Goal: Information Seeking & Learning: Learn about a topic

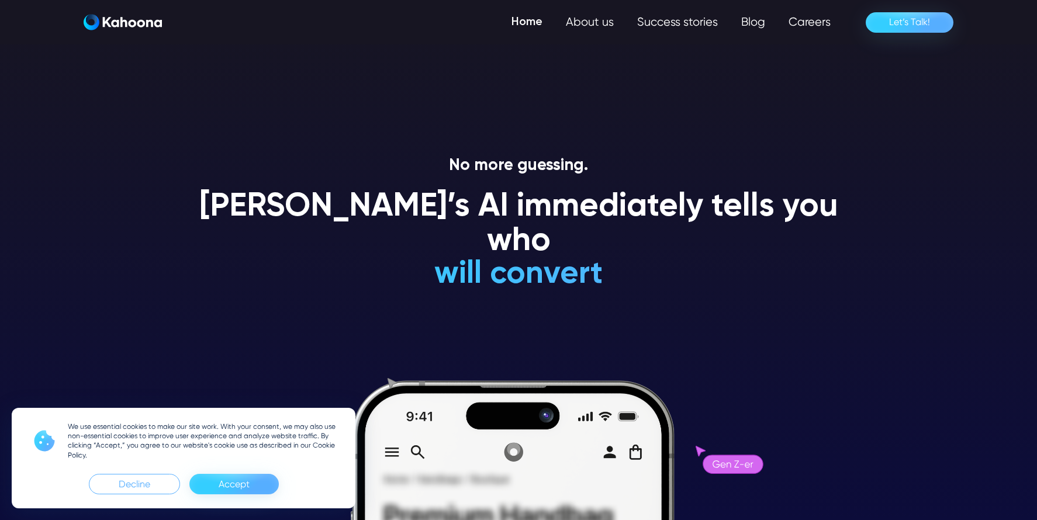
click at [220, 483] on div "Accept" at bounding box center [234, 484] width 31 height 19
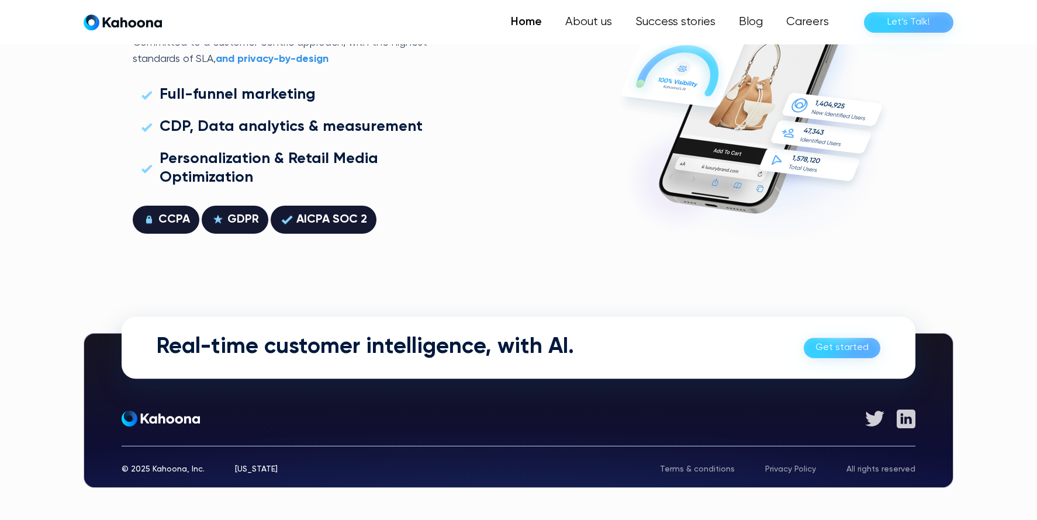
scroll to position [3344, 0]
click at [821, 22] on link "Careers" at bounding box center [806, 22] width 67 height 23
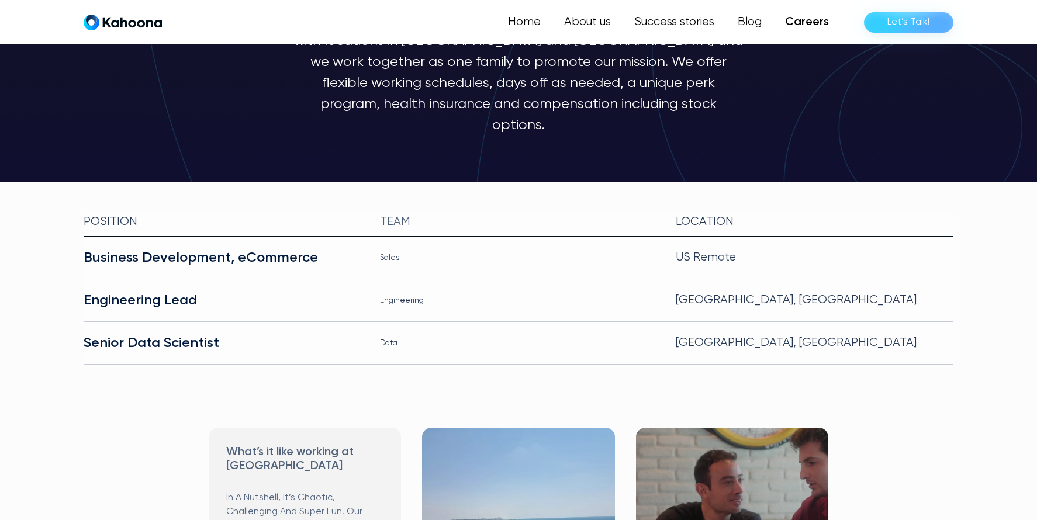
scroll to position [161, 0]
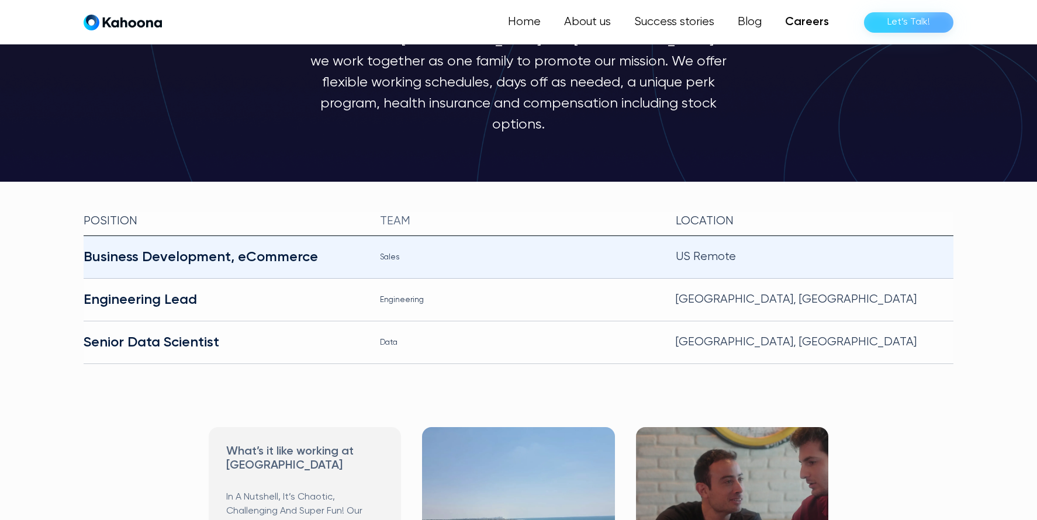
click at [292, 248] on div "Business Development, eCommerce" at bounding box center [223, 257] width 278 height 19
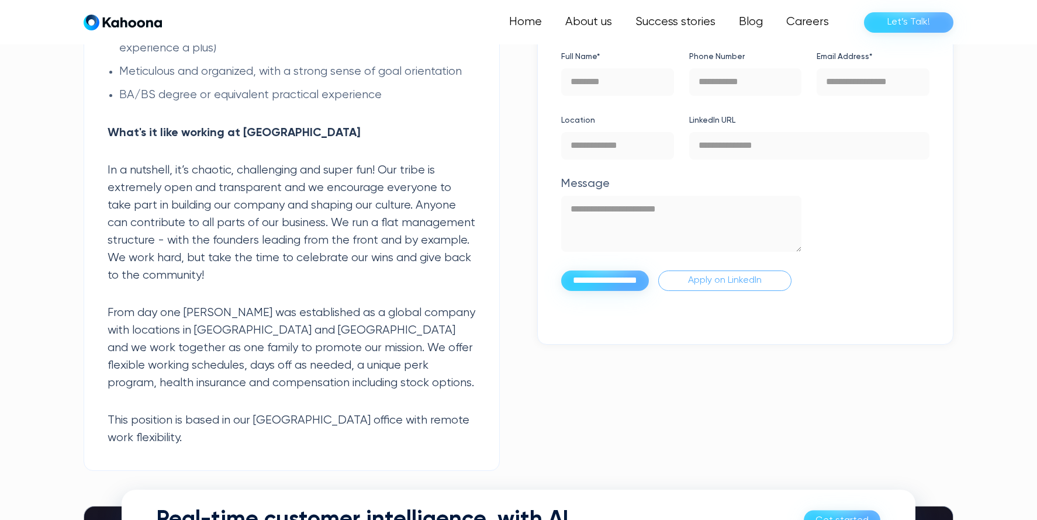
scroll to position [1325, 0]
